Goal: Find contact information: Find contact information

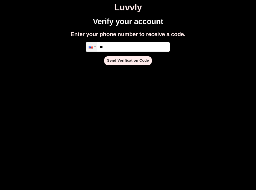
click at [128, 47] on input "**" at bounding box center [128, 47] width 84 height 10
click at [139, 62] on button "Send Verification Code" at bounding box center [128, 60] width 48 height 9
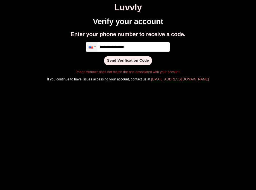
click at [120, 45] on input "**********" at bounding box center [128, 47] width 84 height 10
click at [128, 46] on input "**********" at bounding box center [128, 47] width 84 height 10
type input "**********"
click at [128, 62] on button "Send Verification Code" at bounding box center [128, 60] width 48 height 9
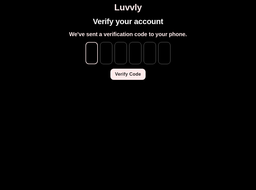
type input "*"
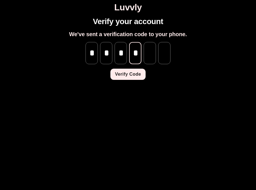
type input "*"
click at [127, 78] on button "Verify Code" at bounding box center [128, 74] width 35 height 11
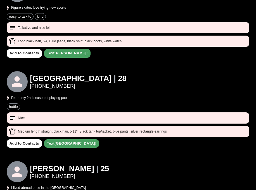
scroll to position [226, 0]
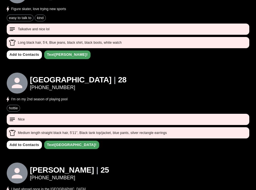
click at [64, 149] on link "Text Alexandria !" at bounding box center [71, 145] width 55 height 9
click at [59, 147] on link "Text Alexandria !" at bounding box center [71, 145] width 55 height 9
click at [65, 88] on link "[PHONE_NUMBER]" at bounding box center [78, 88] width 97 height 6
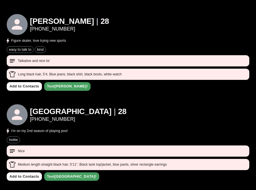
scroll to position [195, 0]
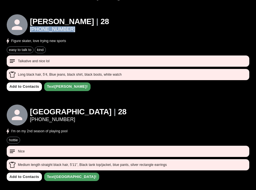
drag, startPoint x: 67, startPoint y: 33, endPoint x: 30, endPoint y: 27, distance: 37.7
click at [30, 27] on div "[PERSON_NAME] | [PHONE_NUMBER]" at bounding box center [58, 24] width 102 height 21
copy link "[PHONE_NUMBER]"
click at [43, 35] on div "[PERSON_NAME] | [PHONE_NUMBER]" at bounding box center [58, 24] width 102 height 21
click at [70, 34] on div "[PERSON_NAME] | [PHONE_NUMBER]" at bounding box center [58, 24] width 102 height 21
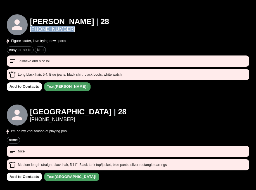
drag, startPoint x: 75, startPoint y: 30, endPoint x: 30, endPoint y: 29, distance: 44.8
click at [30, 29] on div "[PERSON_NAME] | [PHONE_NUMBER] Figure skater, love trying new sports" at bounding box center [128, 29] width 243 height 30
copy link "[PHONE_NUMBER]"
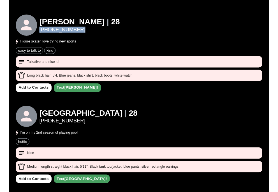
scroll to position [200, 0]
